Goal: Task Accomplishment & Management: Use online tool/utility

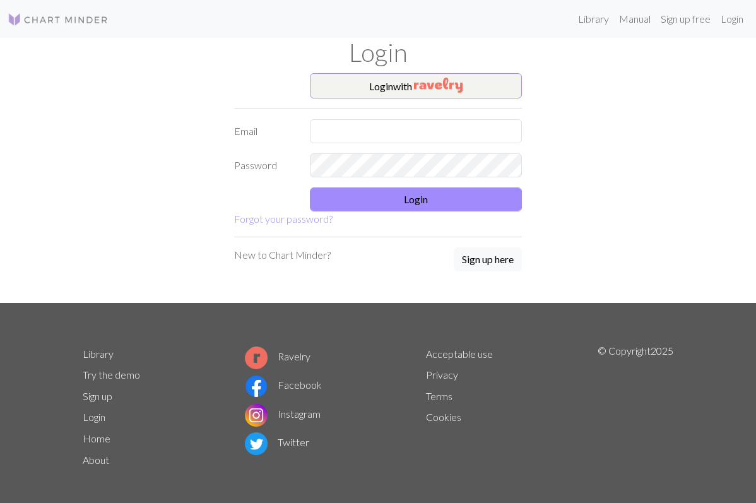
click at [398, 131] on input "text" at bounding box center [416, 131] width 212 height 24
click at [386, 203] on button "Login" at bounding box center [416, 199] width 212 height 24
type input "[PERSON_NAME][EMAIL_ADDRESS][PERSON_NAME][DOMAIN_NAME]"
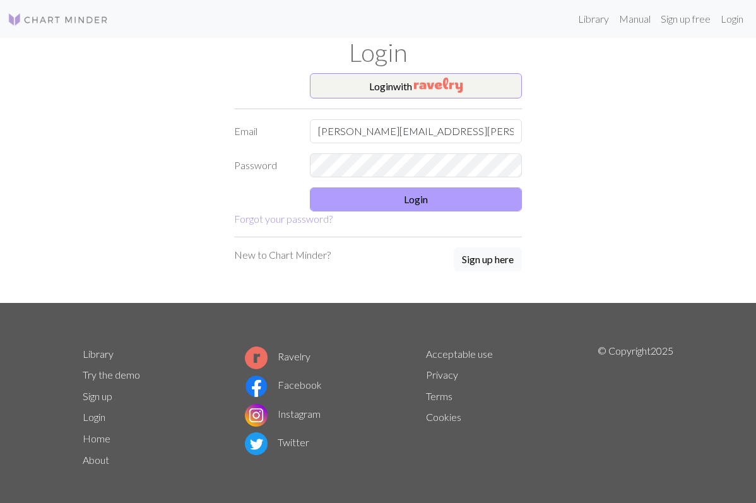
click at [384, 199] on button "Login" at bounding box center [416, 199] width 212 height 24
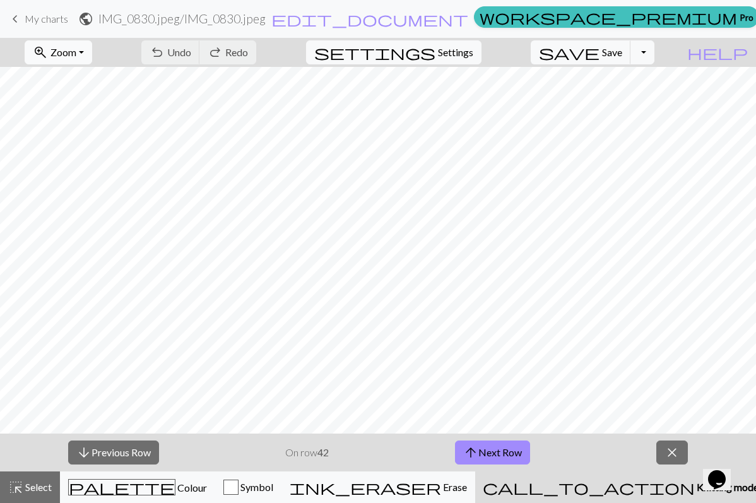
click at [76, 49] on span "Zoom" at bounding box center [63, 52] width 26 height 12
click at [74, 151] on button "50%" at bounding box center [75, 151] width 100 height 20
click at [488, 454] on button "arrow_upward Next Row" at bounding box center [492, 452] width 75 height 24
click at [622, 57] on span "Save" at bounding box center [612, 52] width 20 height 12
